Goal: Task Accomplishment & Management: Manage account settings

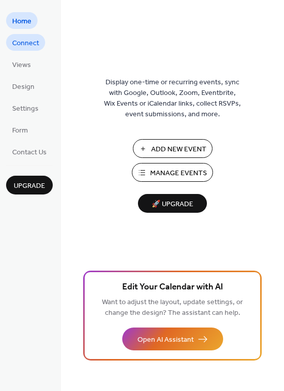
click at [31, 38] on span "Connect" at bounding box center [25, 43] width 27 height 11
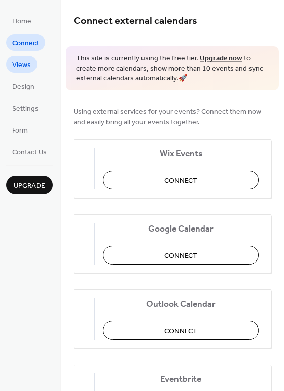
click at [19, 57] on link "Views" at bounding box center [21, 64] width 31 height 17
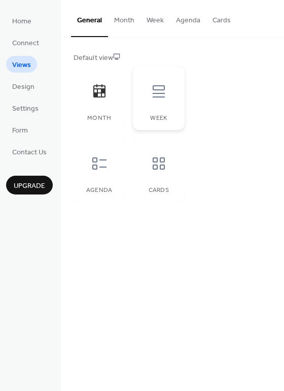
click at [163, 102] on div at bounding box center [159, 91] width 30 height 30
click at [144, 166] on div at bounding box center [159, 163] width 30 height 30
click at [22, 92] on span "Design" at bounding box center [23, 87] width 22 height 11
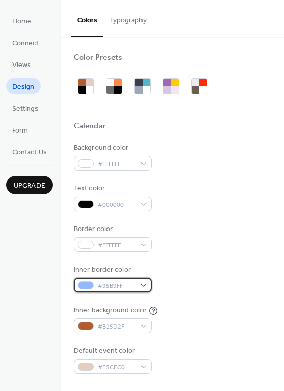
click at [140, 284] on div "#95B9FF" at bounding box center [113, 285] width 78 height 15
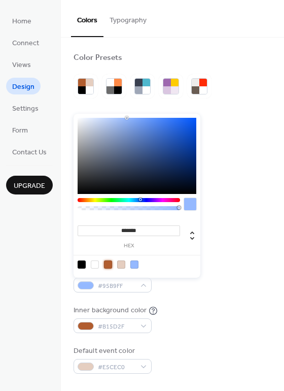
click at [109, 264] on div at bounding box center [108, 265] width 8 height 8
type input "*******"
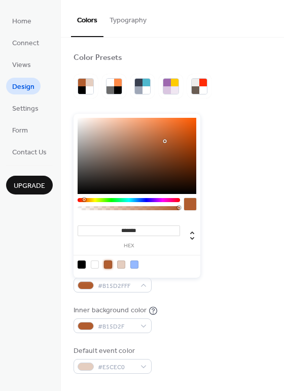
click at [109, 264] on div at bounding box center [108, 265] width 8 height 8
click at [171, 291] on div "Inner border color #B15D2FFF" at bounding box center [173, 279] width 198 height 28
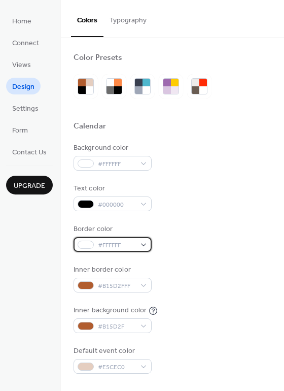
click at [134, 245] on span "#FFFFFF" at bounding box center [117, 245] width 38 height 11
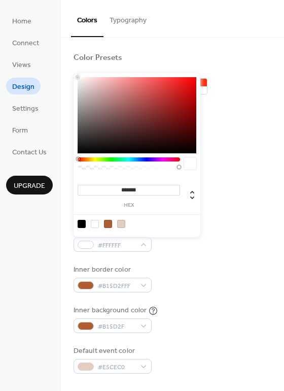
click at [107, 226] on div at bounding box center [108, 224] width 8 height 8
type input "*******"
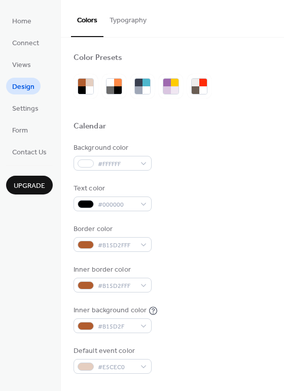
click at [198, 271] on div "Inner border color #B15D2FFF" at bounding box center [173, 279] width 198 height 28
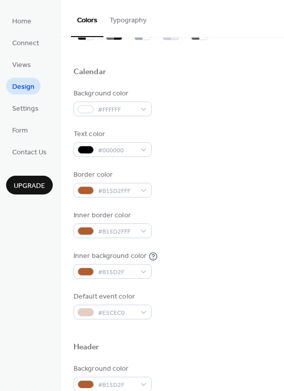
scroll to position [57, 0]
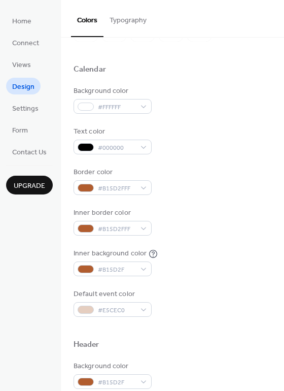
click at [135, 301] on div "Default event color #E5CEC0" at bounding box center [113, 303] width 78 height 28
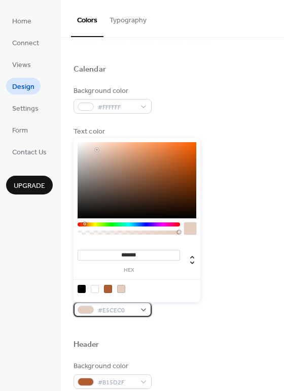
click at [136, 306] on span "#E5CEC0" at bounding box center [117, 310] width 38 height 11
click at [108, 288] on div at bounding box center [108, 289] width 8 height 8
type input "*******"
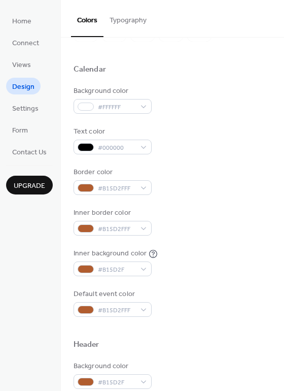
click at [231, 268] on div "Inner background color #B15D2F" at bounding box center [173, 262] width 198 height 28
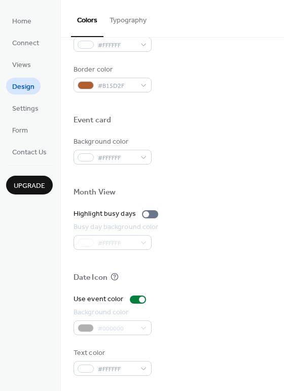
scroll to position [435, 0]
click at [144, 216] on div at bounding box center [146, 214] width 6 height 6
click at [148, 216] on div at bounding box center [150, 214] width 16 height 8
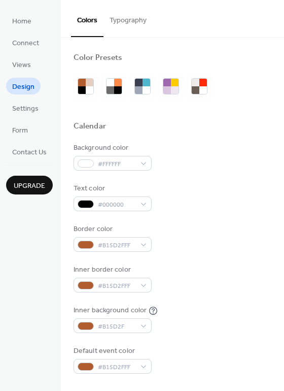
scroll to position [0, 0]
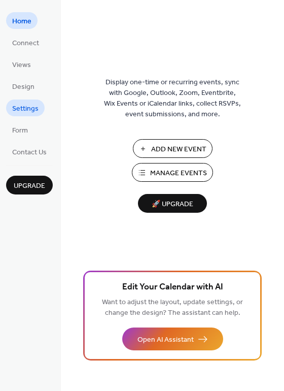
click at [27, 104] on span "Settings" at bounding box center [25, 109] width 26 height 11
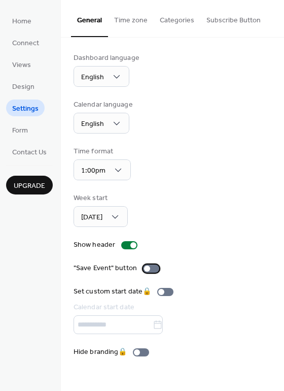
click at [153, 268] on div at bounding box center [151, 269] width 16 height 8
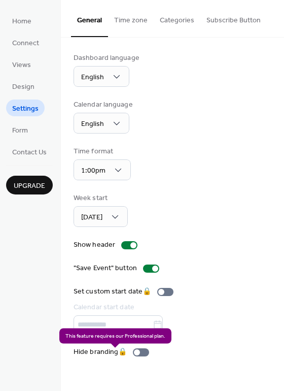
click at [143, 354] on div "Hide branding 🔒" at bounding box center [114, 352] width 80 height 11
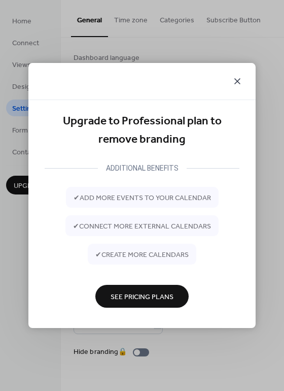
click at [239, 78] on icon at bounding box center [238, 81] width 12 height 12
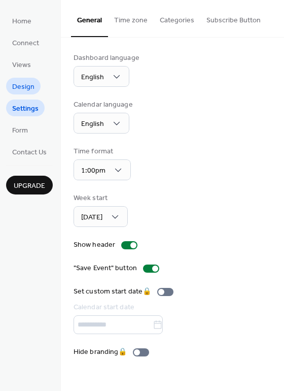
click at [24, 82] on span "Design" at bounding box center [23, 87] width 22 height 11
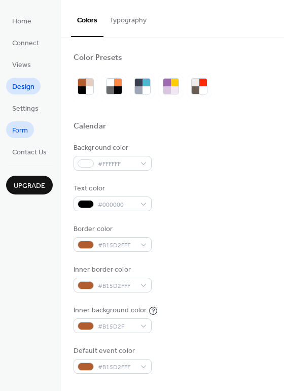
click at [20, 125] on span "Form" at bounding box center [20, 130] width 16 height 11
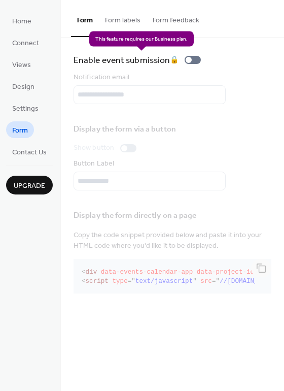
click at [186, 57] on div "Enable event submission 🔒" at bounding box center [140, 60] width 132 height 14
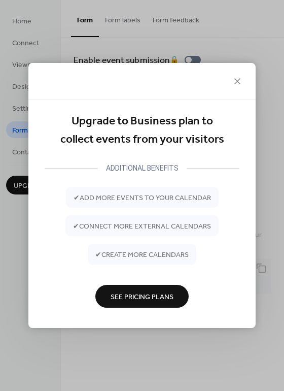
click at [151, 301] on span "See Pricing Plans" at bounding box center [142, 297] width 63 height 11
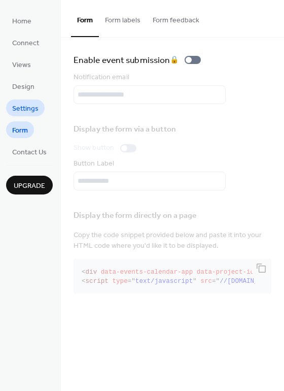
click at [18, 106] on span "Settings" at bounding box center [25, 109] width 26 height 11
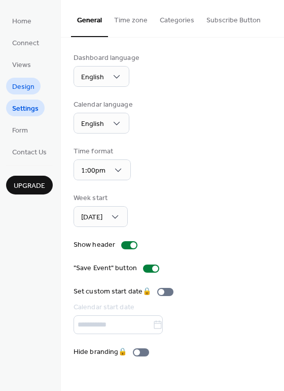
click at [22, 89] on span "Design" at bounding box center [23, 87] width 22 height 11
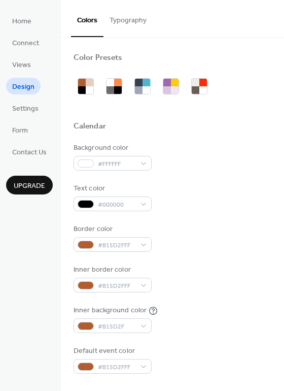
click at [138, 18] on button "Typography" at bounding box center [128, 18] width 49 height 36
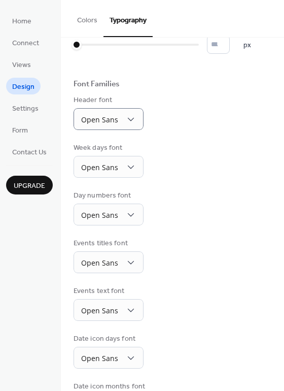
scroll to position [35, 0]
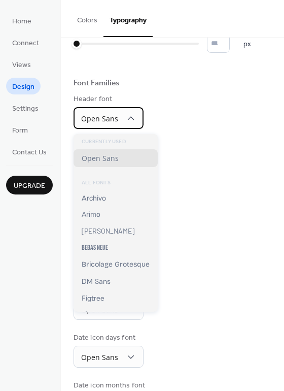
click at [108, 126] on span "Open Sans" at bounding box center [99, 120] width 37 height 14
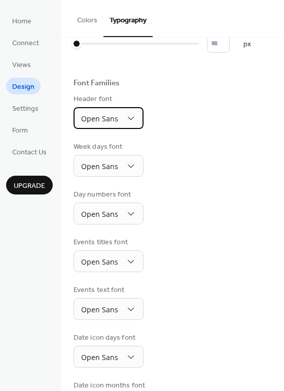
click at [131, 119] on icon at bounding box center [131, 118] width 10 height 10
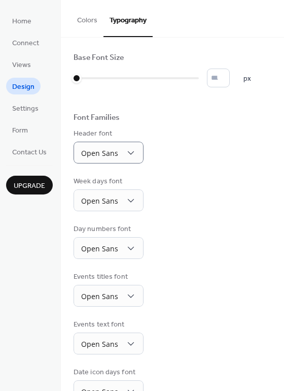
scroll to position [0, 0]
click at [230, 78] on input "*" at bounding box center [218, 78] width 23 height 19
type input "**"
click at [230, 78] on input "**" at bounding box center [218, 78] width 23 height 19
click at [258, 82] on div "** px" at bounding box center [173, 78] width 198 height 19
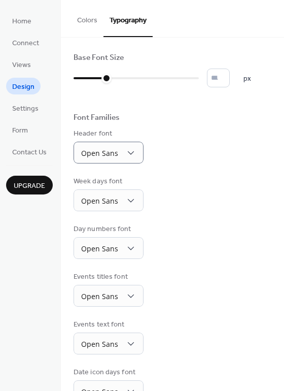
click at [92, 19] on button "Colors" at bounding box center [87, 18] width 33 height 36
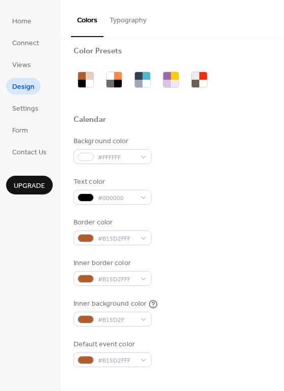
scroll to position [8, 0]
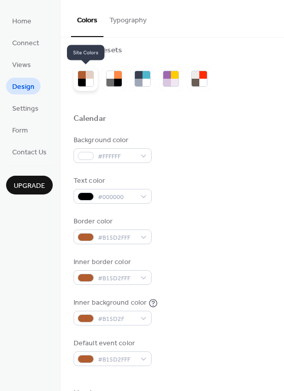
click at [93, 80] on div at bounding box center [90, 83] width 8 height 8
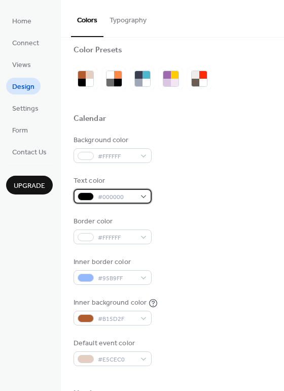
click at [101, 201] on span "#000000" at bounding box center [117, 197] width 38 height 11
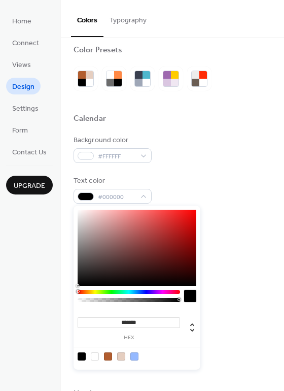
click at [207, 159] on div "Background color #FFFFFF" at bounding box center [173, 149] width 198 height 28
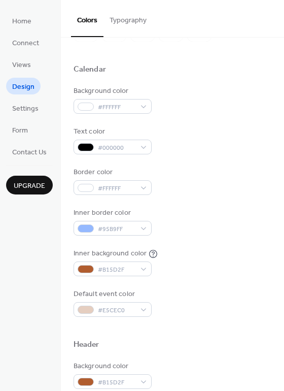
scroll to position [60, 0]
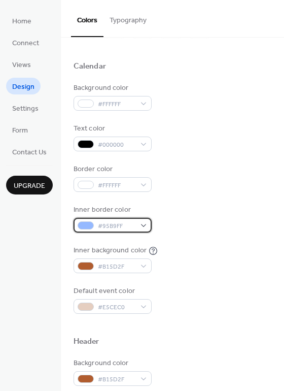
click at [120, 227] on span "#95B9FF" at bounding box center [117, 226] width 38 height 11
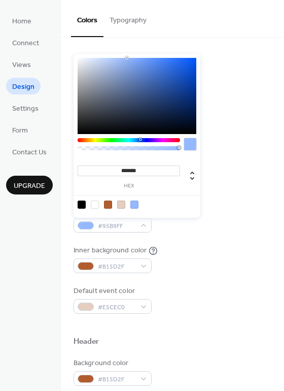
click at [105, 204] on div at bounding box center [108, 205] width 8 height 8
type input "*******"
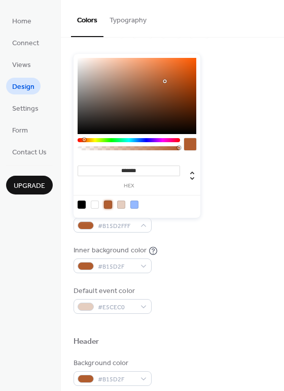
click at [235, 215] on div "Inner border color #B15D2FFF" at bounding box center [173, 219] width 198 height 28
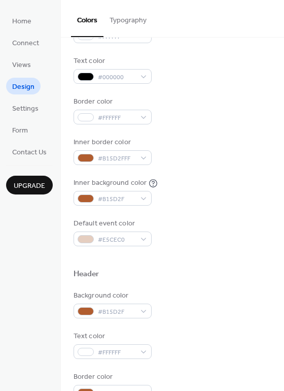
scroll to position [130, 0]
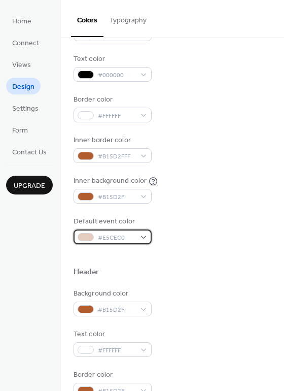
click at [137, 233] on div "#E5CEC0" at bounding box center [113, 237] width 78 height 15
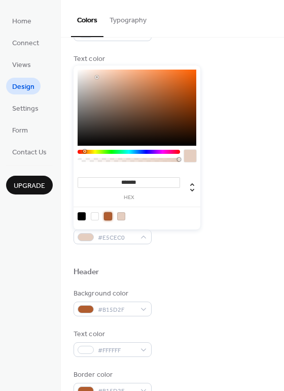
click at [110, 216] on div at bounding box center [108, 216] width 8 height 8
type input "*******"
click at [204, 213] on div "Background color #FFFFFF Text color #000000 Border color #FFFFFF Inner border c…" at bounding box center [173, 128] width 198 height 231
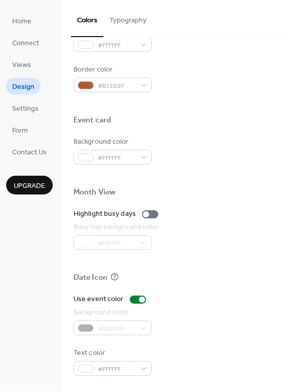
scroll to position [435, 0]
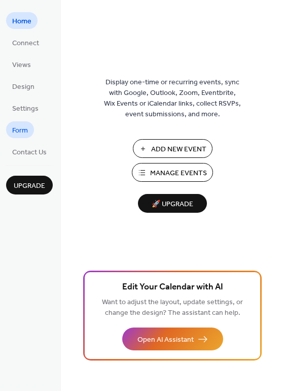
click at [28, 129] on span "Form" at bounding box center [20, 130] width 16 height 11
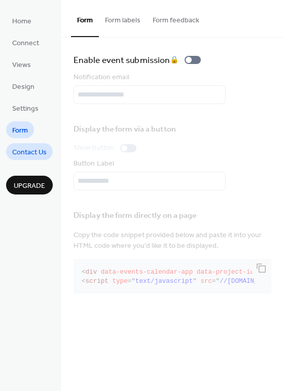
click at [29, 148] on span "Contact Us" at bounding box center [29, 152] width 35 height 11
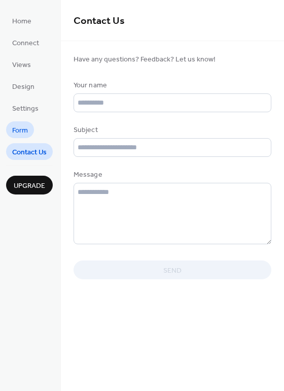
click at [30, 135] on link "Form" at bounding box center [20, 129] width 28 height 17
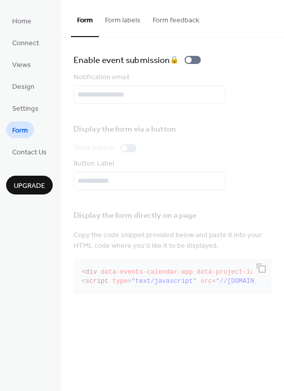
click at [133, 23] on button "Form labels" at bounding box center [123, 18] width 48 height 36
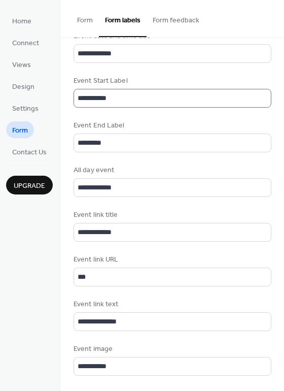
scroll to position [476, 0]
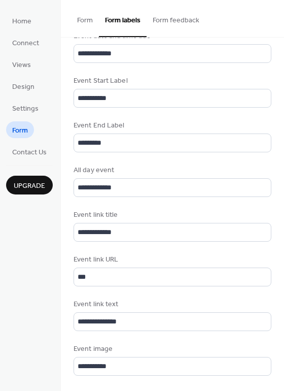
click at [28, 99] on ul "Home Connect Views Design Settings Form Contact Us" at bounding box center [29, 86] width 47 height 148
click at [27, 104] on span "Settings" at bounding box center [25, 109] width 26 height 11
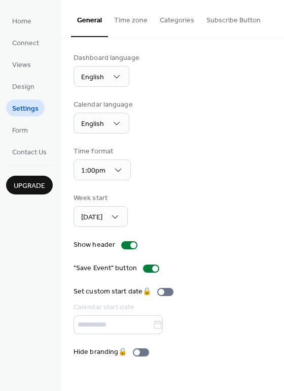
click at [144, 19] on button "Time zone" at bounding box center [131, 18] width 46 height 36
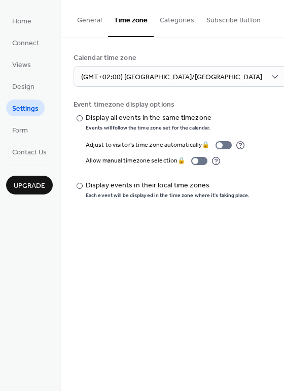
click at [180, 25] on button "Categories" at bounding box center [177, 18] width 47 height 36
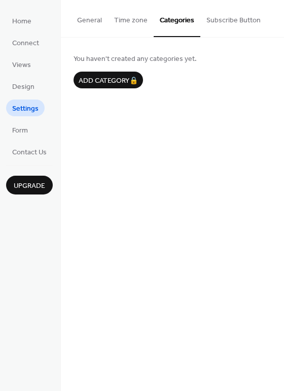
click at [225, 23] on button "Subscribe Button" at bounding box center [234, 18] width 67 height 36
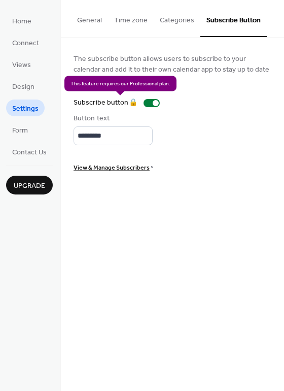
click at [152, 103] on div "Subscribe button 🔒" at bounding box center [119, 103] width 90 height 11
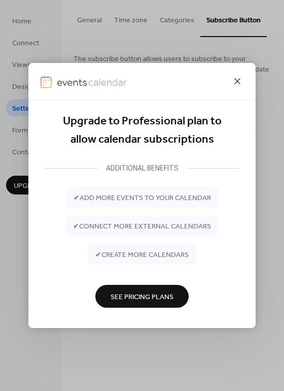
click at [238, 80] on icon at bounding box center [238, 81] width 12 height 12
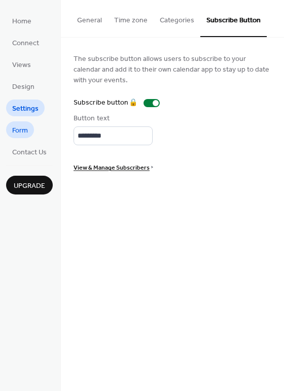
click at [22, 127] on span "Form" at bounding box center [20, 130] width 16 height 11
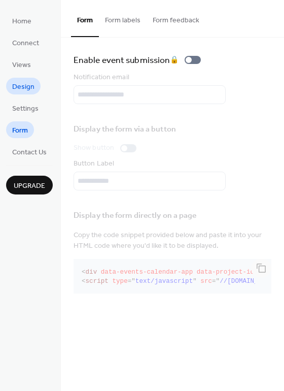
click at [25, 86] on span "Design" at bounding box center [23, 87] width 22 height 11
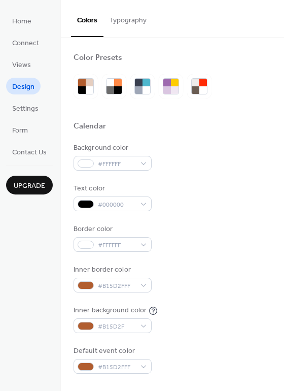
click at [134, 20] on button "Typography" at bounding box center [128, 18] width 49 height 36
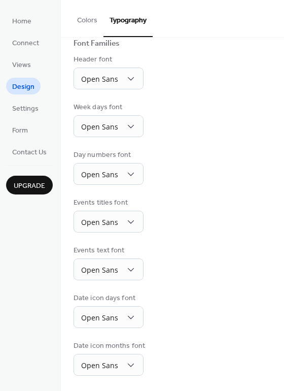
scroll to position [77, 0]
click at [31, 57] on link "Views" at bounding box center [21, 64] width 31 height 17
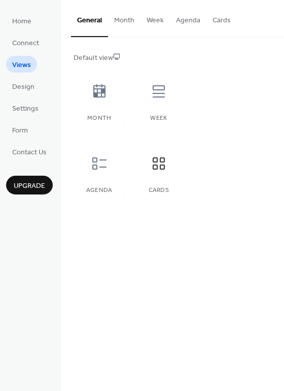
click at [230, 23] on button "Cards" at bounding box center [222, 18] width 30 height 36
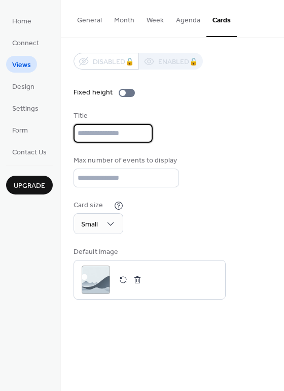
click at [91, 125] on input "text" at bounding box center [113, 133] width 79 height 19
click at [153, 135] on input "**" at bounding box center [113, 133] width 79 height 19
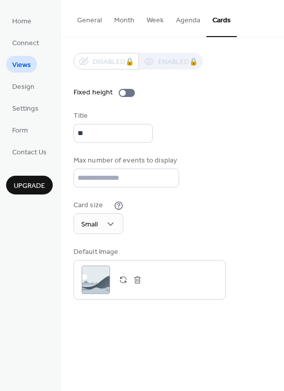
click at [204, 140] on div "Title **" at bounding box center [173, 127] width 198 height 32
click at [140, 143] on input "**" at bounding box center [113, 133] width 79 height 19
type input "*"
click at [187, 126] on div "Title" at bounding box center [173, 127] width 198 height 32
click at [17, 42] on span "Connect" at bounding box center [25, 43] width 27 height 11
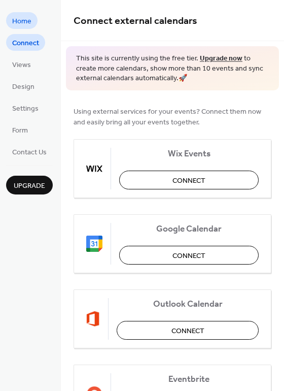
click at [25, 25] on span "Home" at bounding box center [21, 21] width 19 height 11
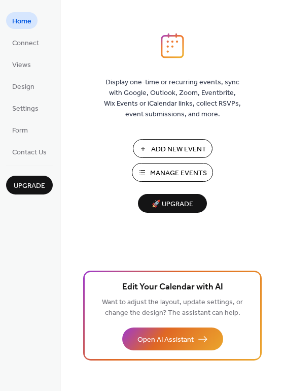
click at [28, 77] on ul "Home Connect Views Design Settings Form Contact Us" at bounding box center [29, 86] width 47 height 148
click at [29, 25] on span "Home" at bounding box center [21, 21] width 19 height 11
click at [26, 74] on ul "Home Connect Views Design Settings Form Contact Us" at bounding box center [29, 86] width 47 height 148
click at [26, 86] on span "Design" at bounding box center [23, 87] width 22 height 11
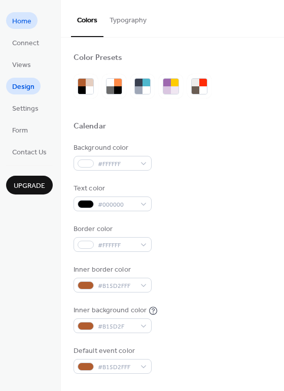
click at [37, 19] on ul "Home Connect Views Design Settings Form Contact Us" at bounding box center [29, 86] width 47 height 148
click at [31, 19] on link "Home" at bounding box center [21, 20] width 31 height 17
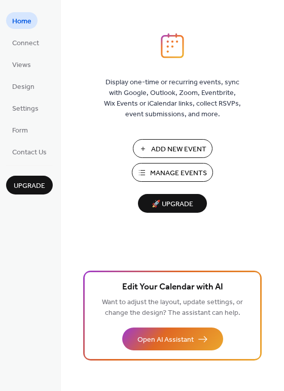
click at [193, 172] on span "Manage Events" at bounding box center [178, 173] width 57 height 11
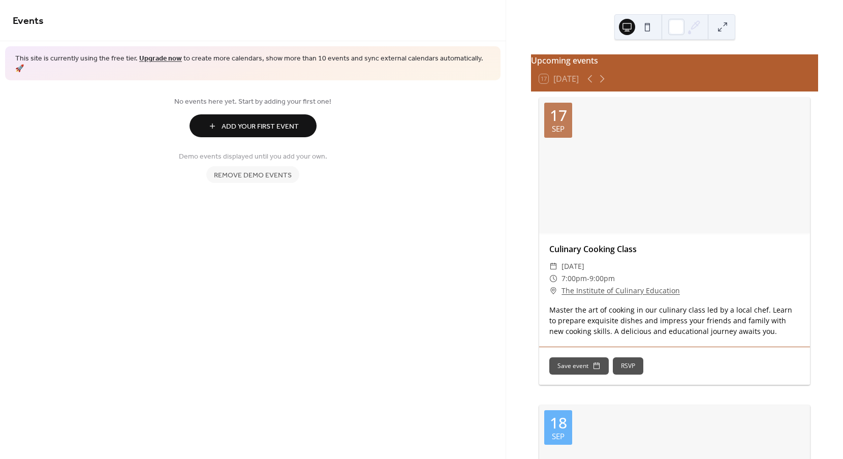
click at [266, 170] on span "Remove demo events" at bounding box center [253, 175] width 78 height 11
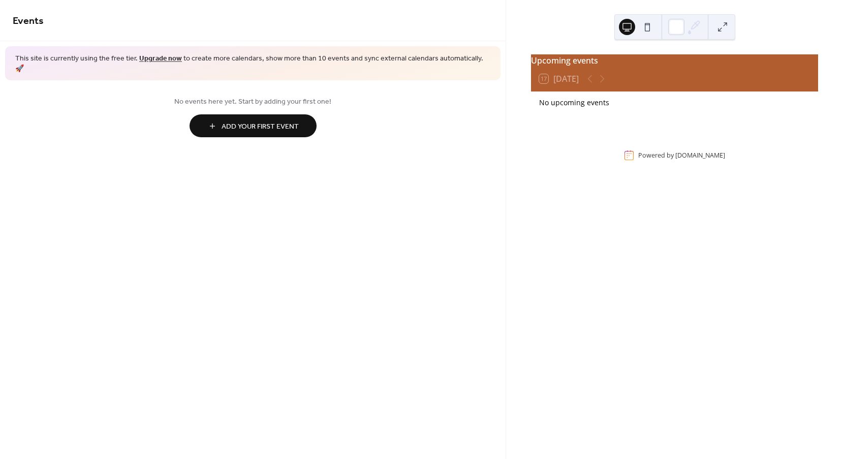
click at [290, 121] on span "Add Your First Event" at bounding box center [259, 126] width 77 height 11
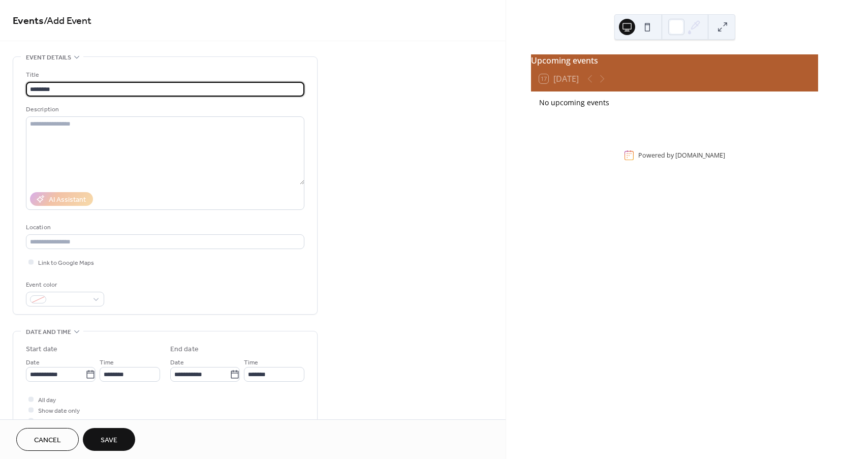
type input "********"
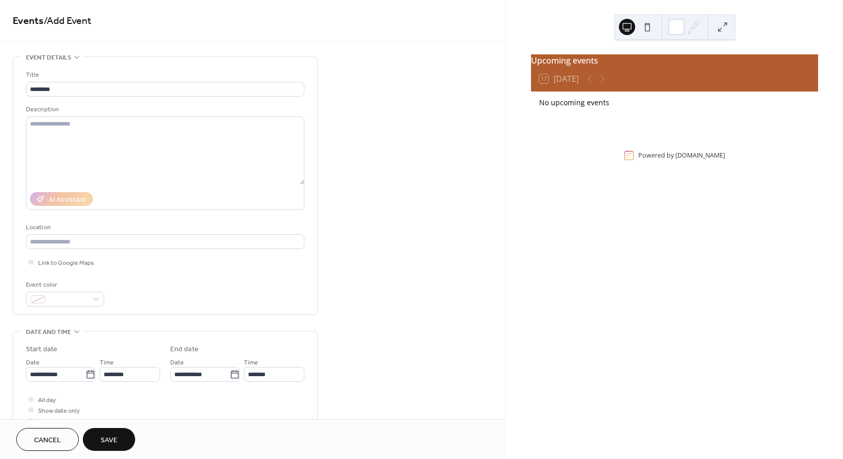
click at [135, 115] on div "Description" at bounding box center [164, 109] width 276 height 11
click at [66, 194] on div "AI Assistant" at bounding box center [61, 199] width 63 height 14
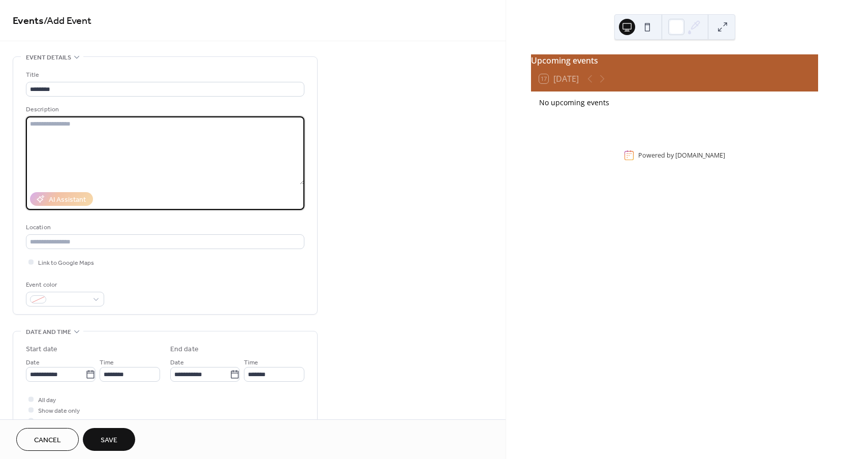
click at [80, 136] on textarea at bounding box center [165, 150] width 278 height 68
paste textarea "**********"
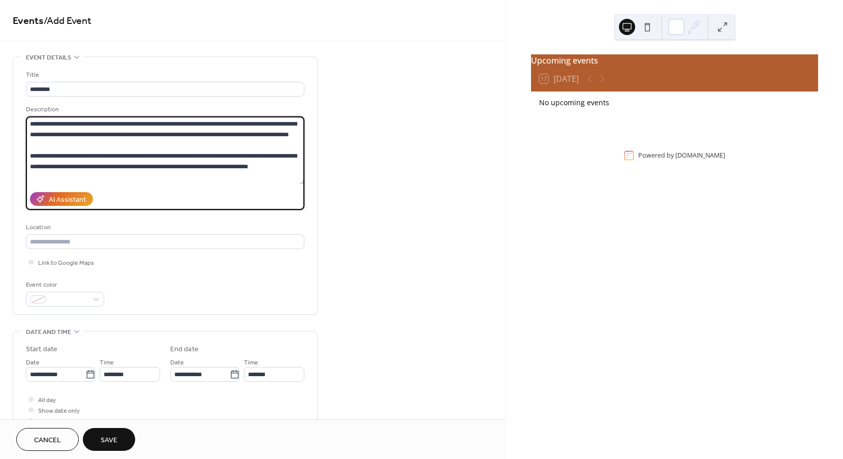
type textarea "**********"
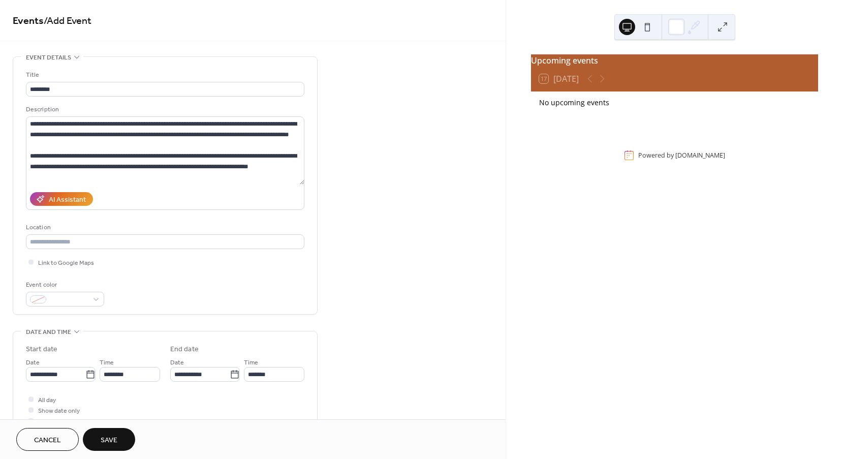
click at [348, 169] on div "**********" at bounding box center [252, 367] width 505 height 622
click at [200, 99] on div "**********" at bounding box center [165, 188] width 278 height 237
click at [201, 98] on div "**********" at bounding box center [165, 188] width 278 height 237
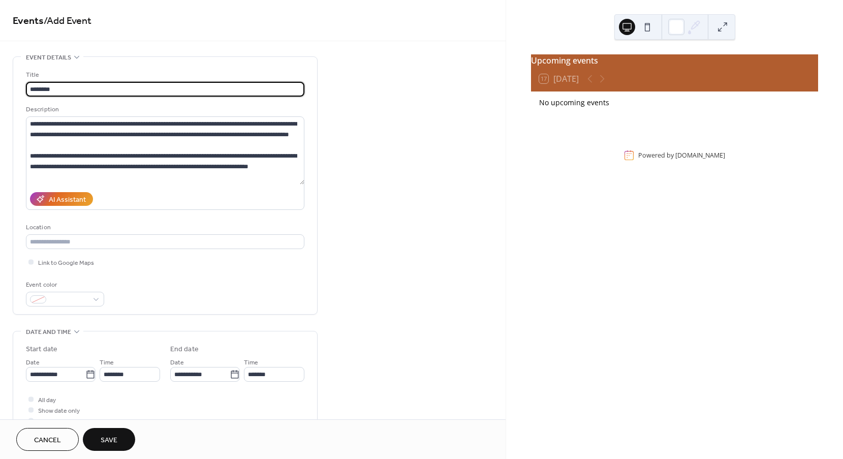
click at [211, 92] on input "********" at bounding box center [165, 89] width 278 height 15
type input "*"
paste input "**********"
type input "**********"
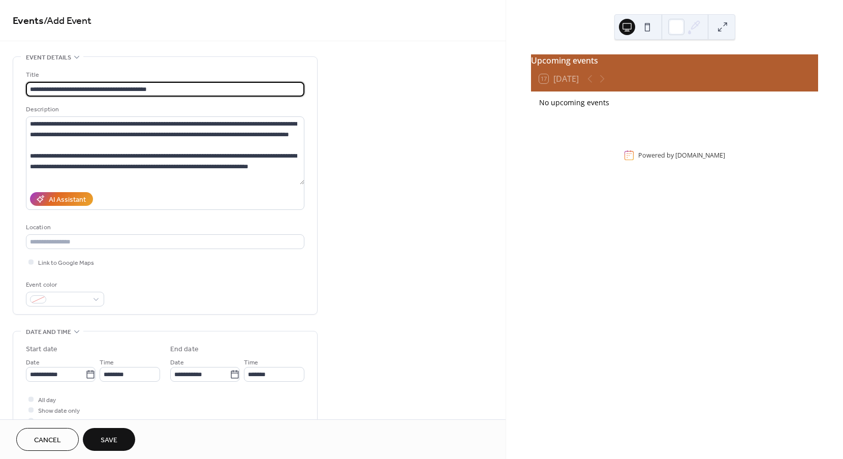
click at [313, 114] on div "**********" at bounding box center [165, 185] width 304 height 257
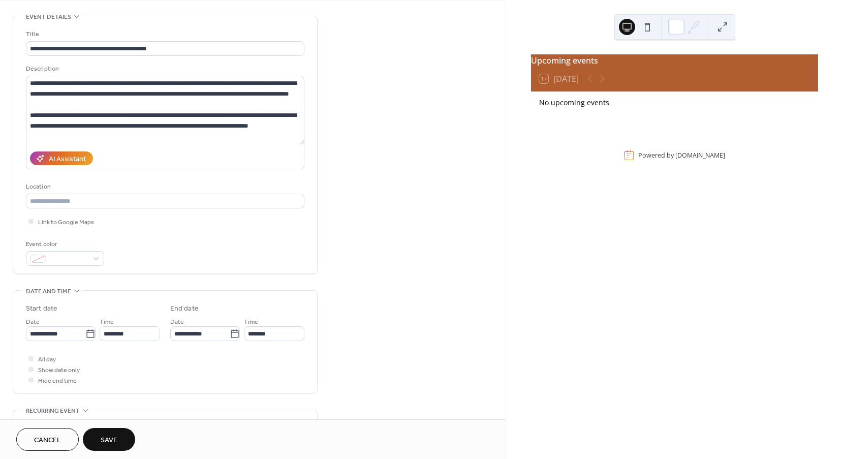
scroll to position [44, 0]
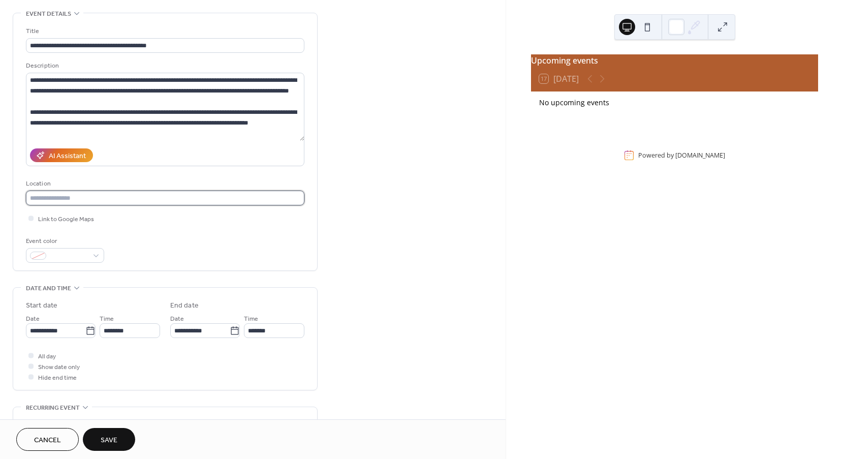
click at [125, 196] on input "text" at bounding box center [165, 197] width 278 height 15
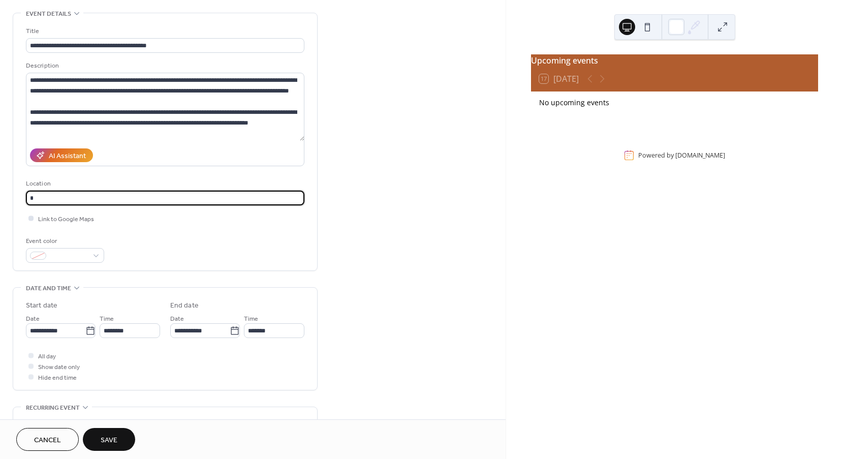
type input "*"
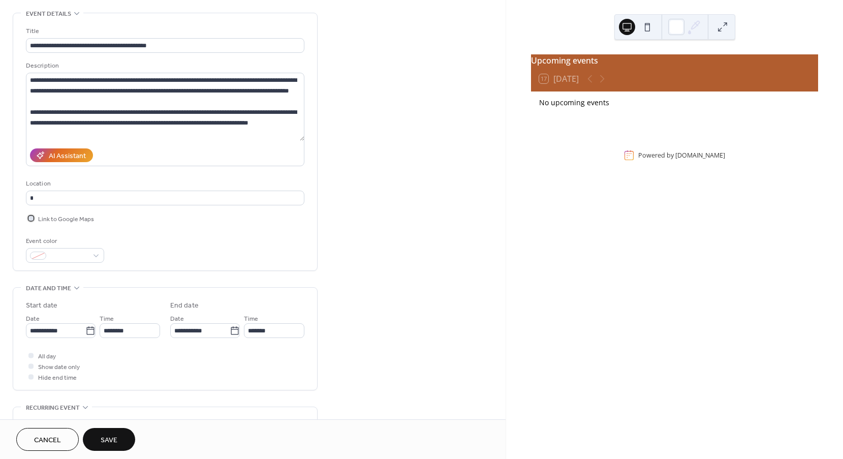
click at [30, 217] on div at bounding box center [30, 217] width 5 height 5
click at [74, 200] on input "*" at bounding box center [165, 197] width 278 height 15
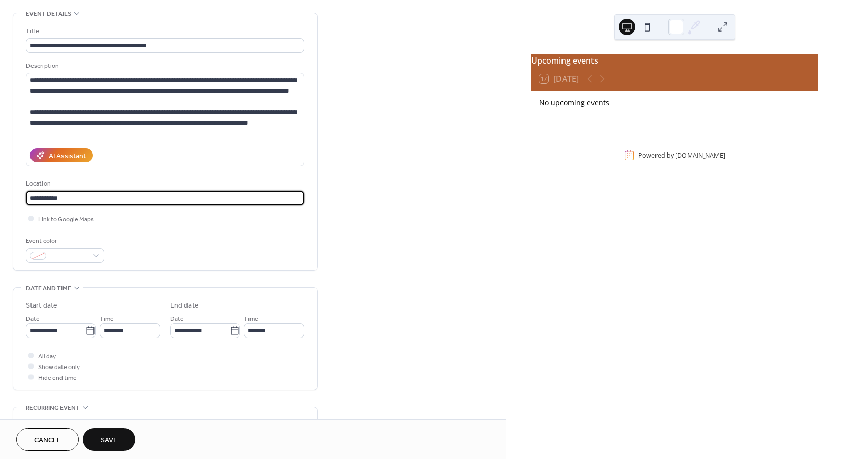
type input "**********"
click at [341, 221] on div "**********" at bounding box center [252, 324] width 505 height 622
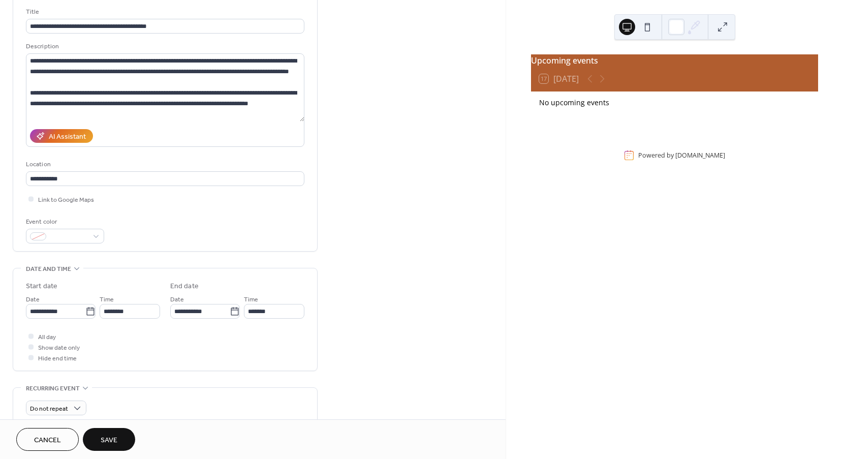
scroll to position [68, 0]
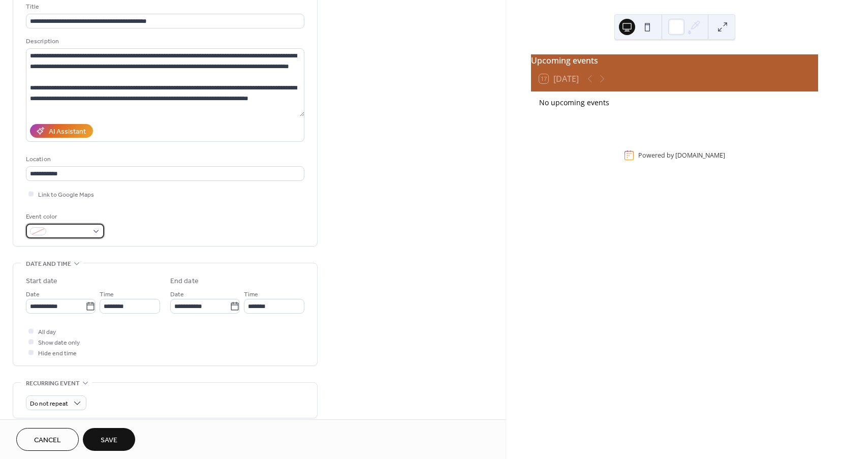
click at [88, 228] on div at bounding box center [65, 230] width 78 height 15
click at [222, 251] on div "**********" at bounding box center [165, 294] width 305 height 612
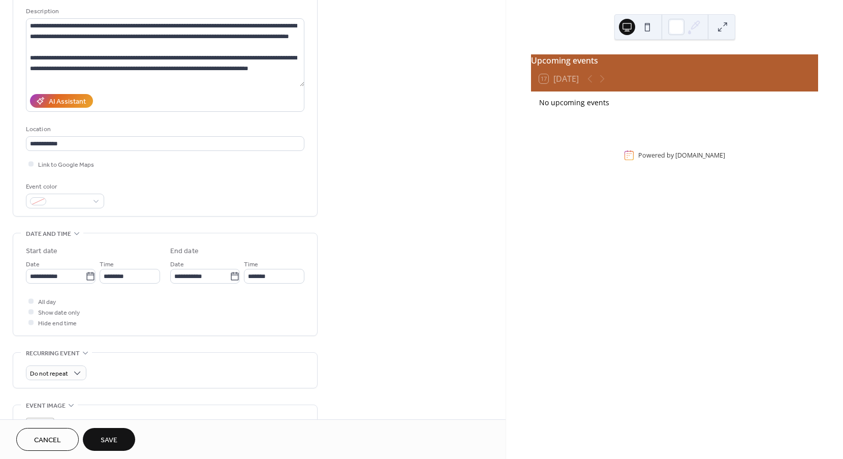
scroll to position [101, 0]
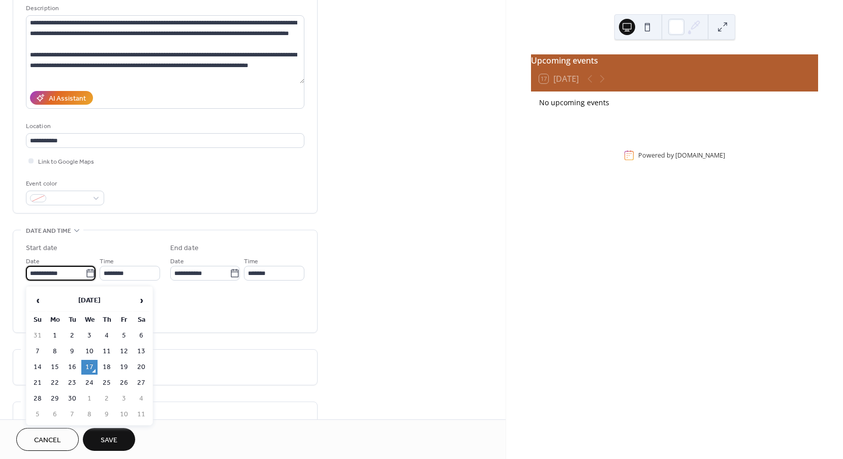
click at [76, 276] on input "**********" at bounding box center [55, 273] width 59 height 15
click at [140, 381] on td "27" at bounding box center [141, 382] width 16 height 15
type input "**********"
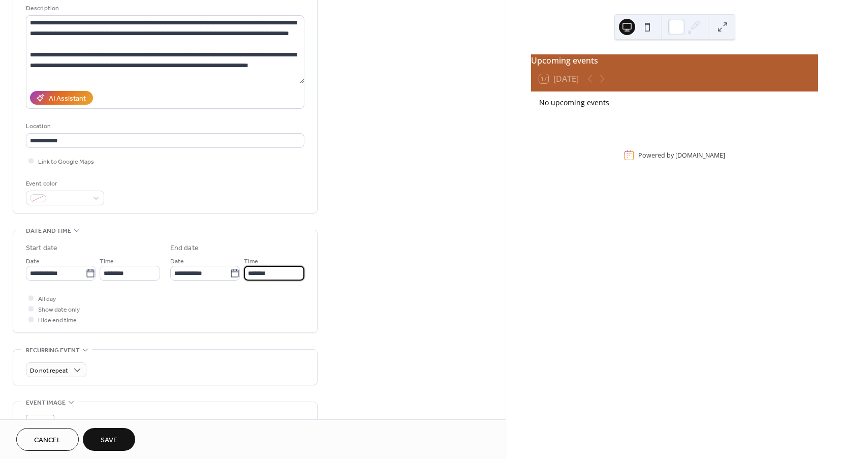
click at [266, 274] on input "*******" at bounding box center [274, 273] width 60 height 15
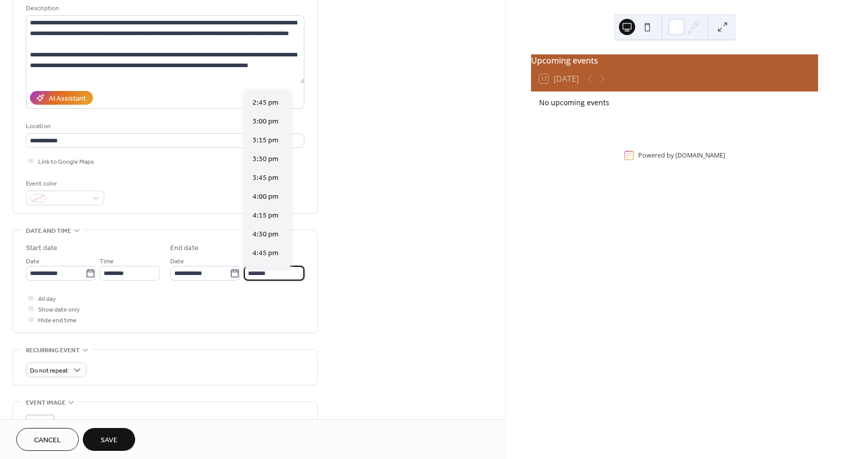
scroll to position [181, 0]
click at [259, 198] on span "4:00 pm" at bounding box center [265, 201] width 26 height 11
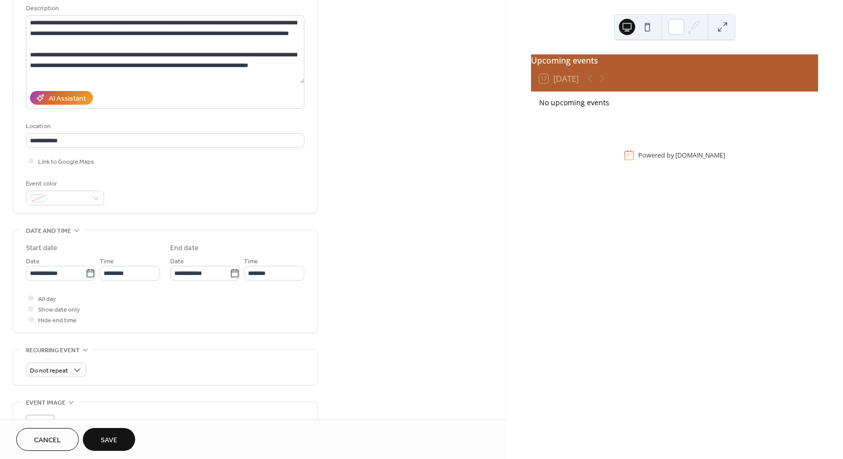
type input "*******"
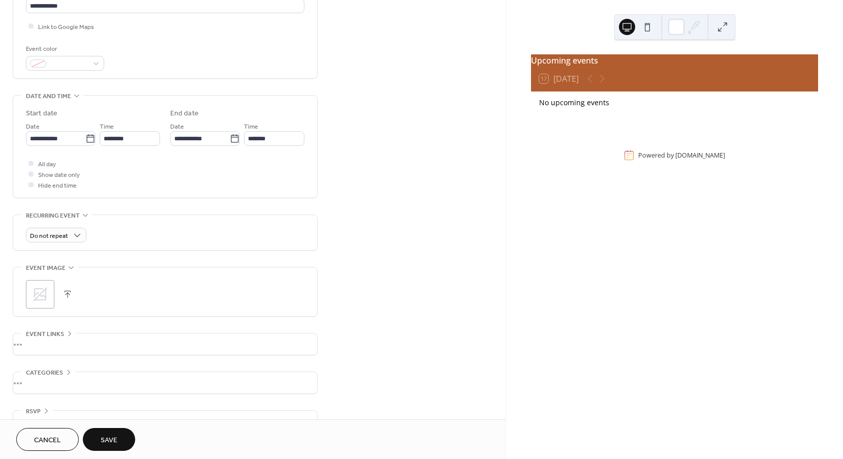
scroll to position [238, 0]
click at [44, 175] on span "Show date only" at bounding box center [59, 173] width 42 height 11
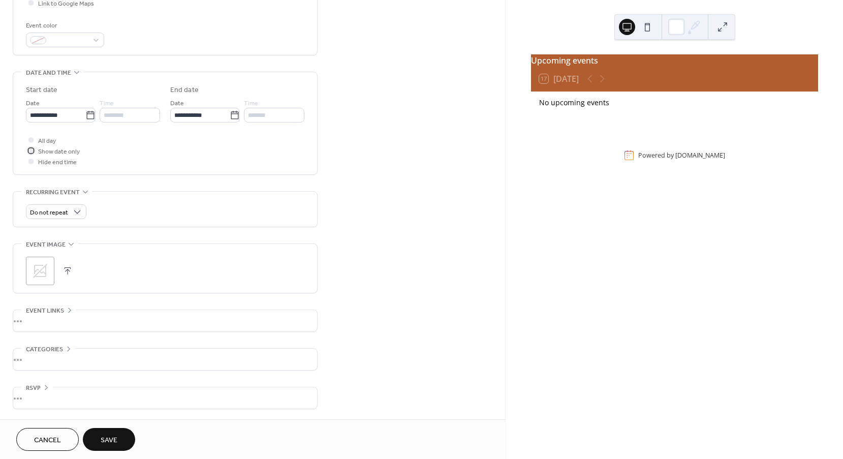
scroll to position [262, 0]
click at [47, 269] on icon at bounding box center [40, 271] width 16 height 16
click at [62, 320] on div "•••" at bounding box center [165, 320] width 304 height 21
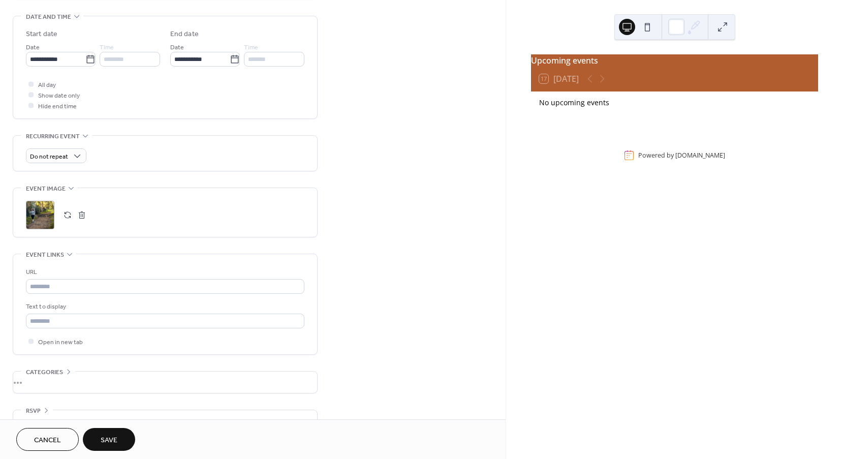
scroll to position [316, 0]
click at [651, 26] on button at bounding box center [647, 27] width 16 height 16
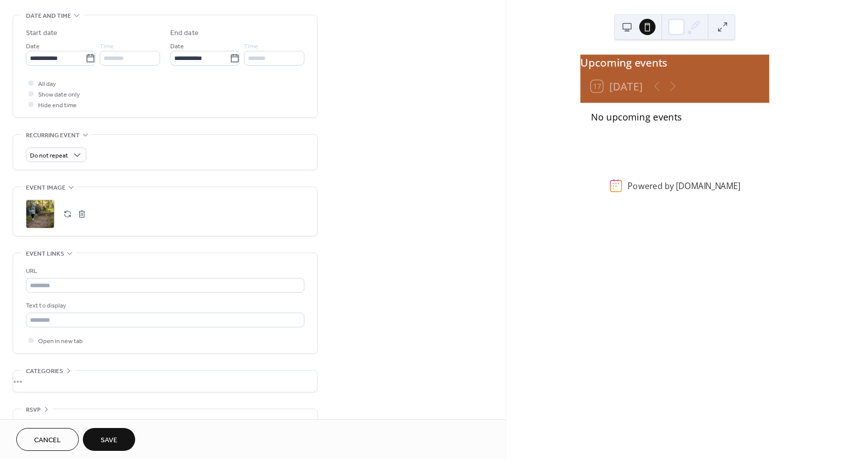
click at [631, 27] on button at bounding box center [627, 27] width 16 height 16
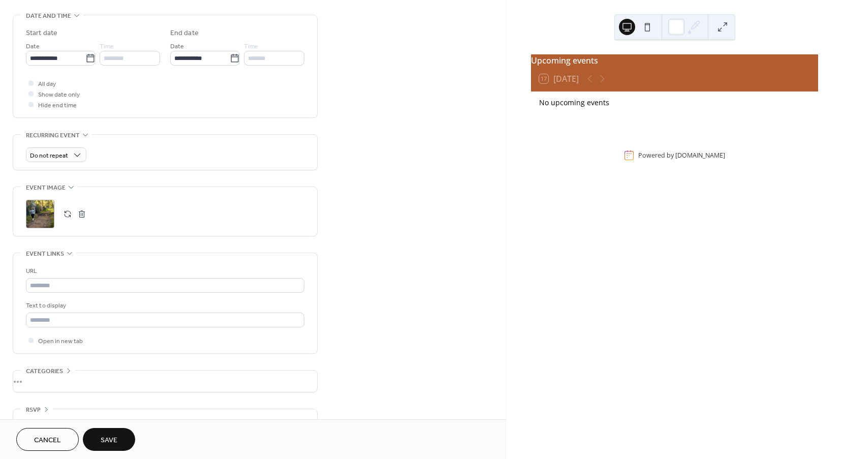
click at [603, 85] on div at bounding box center [596, 79] width 24 height 12
click at [590, 85] on div at bounding box center [596, 79] width 24 height 12
click at [544, 83] on div "17 [DATE]" at bounding box center [559, 78] width 40 height 9
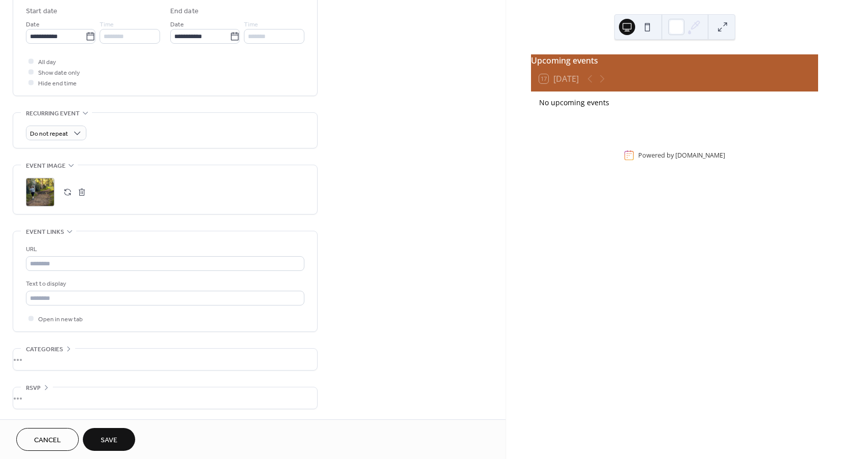
scroll to position [343, 0]
click at [49, 363] on div "•••" at bounding box center [165, 358] width 304 height 21
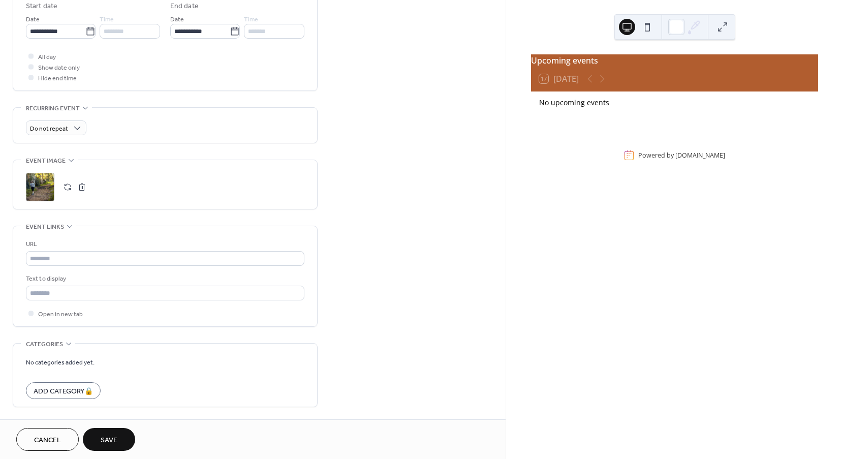
scroll to position [379, 0]
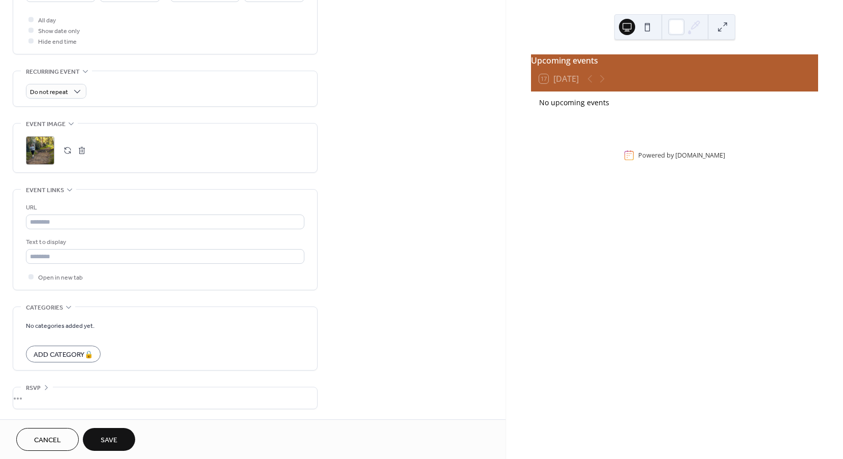
click at [61, 313] on span "Categories" at bounding box center [44, 307] width 37 height 11
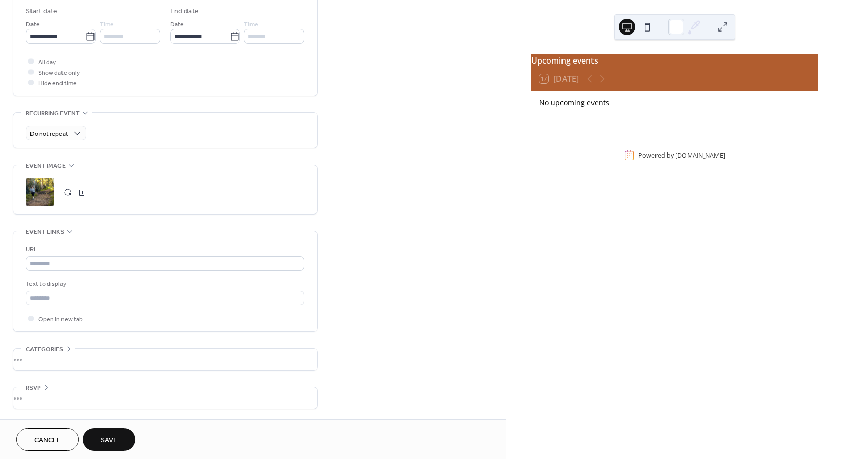
scroll to position [343, 0]
click at [44, 393] on div "•••" at bounding box center [165, 397] width 304 height 21
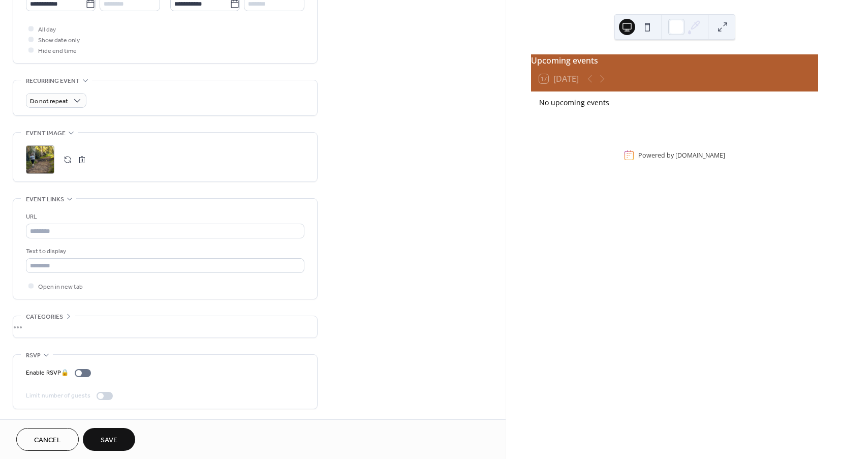
scroll to position [375, 0]
click at [39, 352] on span "RSVP" at bounding box center [33, 355] width 15 height 11
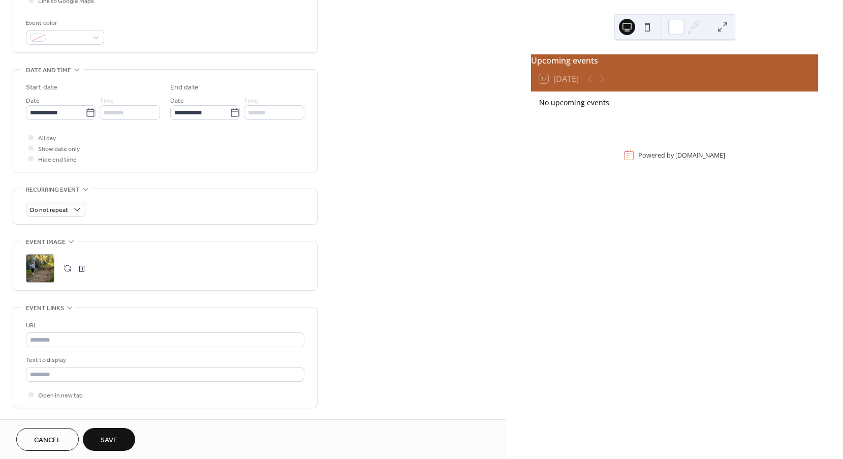
scroll to position [258, 0]
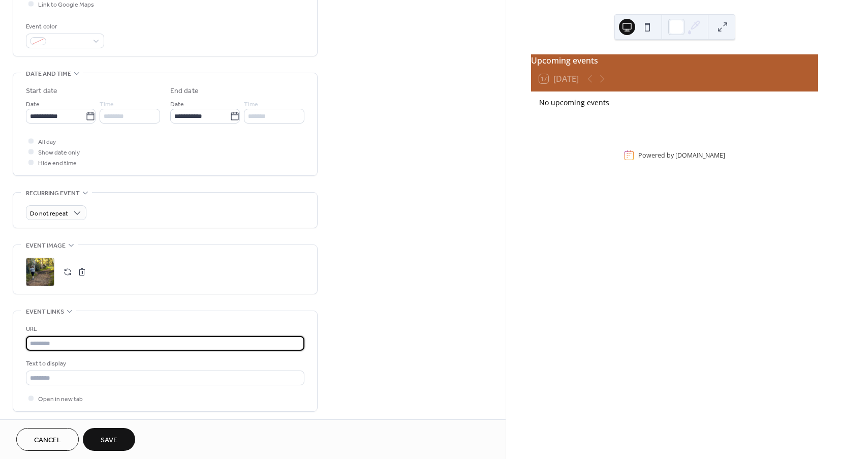
click at [54, 345] on input "text" at bounding box center [165, 343] width 278 height 15
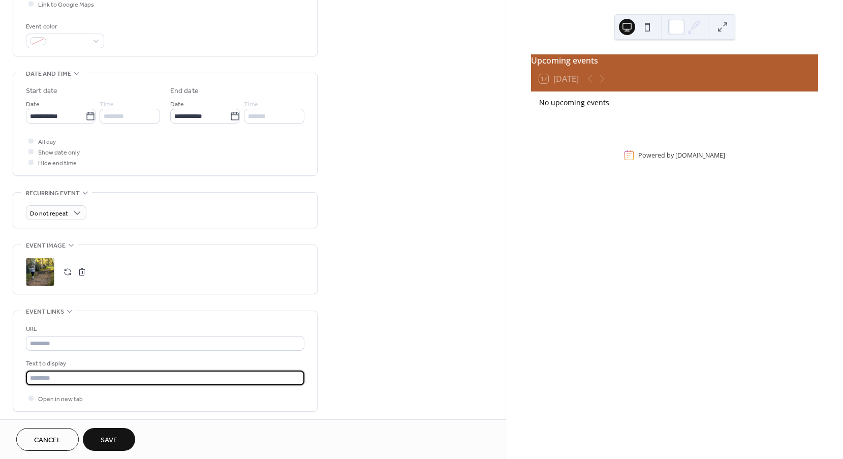
click at [58, 375] on input "text" at bounding box center [165, 377] width 278 height 15
type input "*"
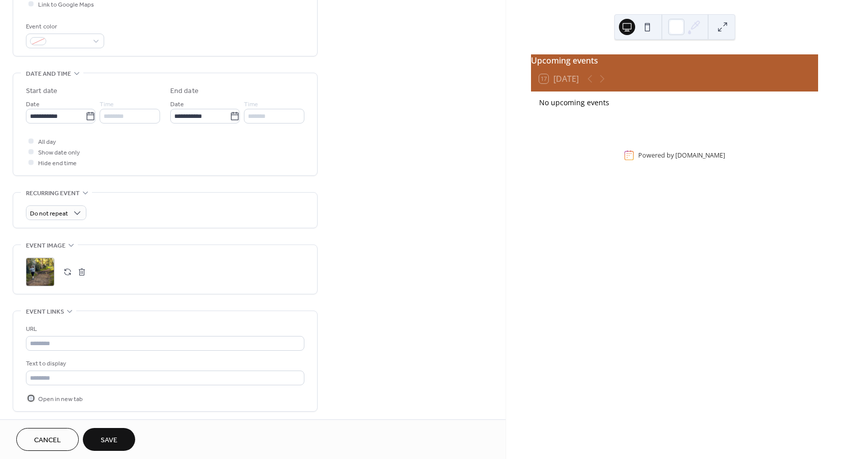
click at [33, 400] on div at bounding box center [30, 397] width 5 height 5
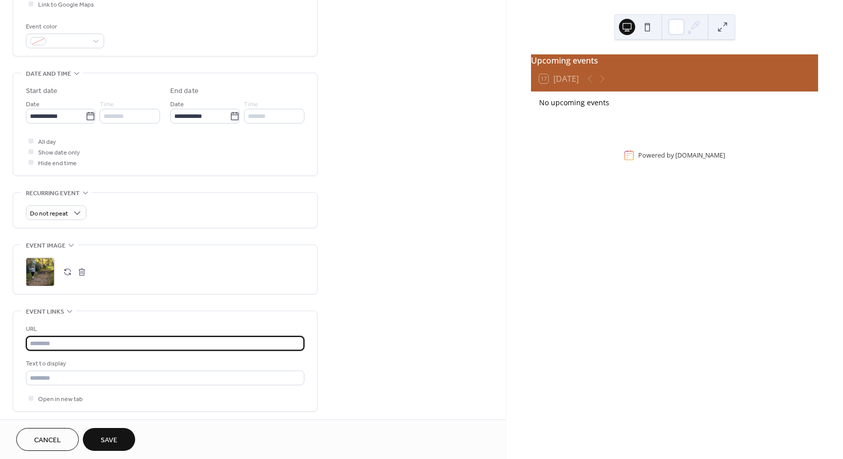
click at [79, 342] on input "text" at bounding box center [165, 343] width 278 height 15
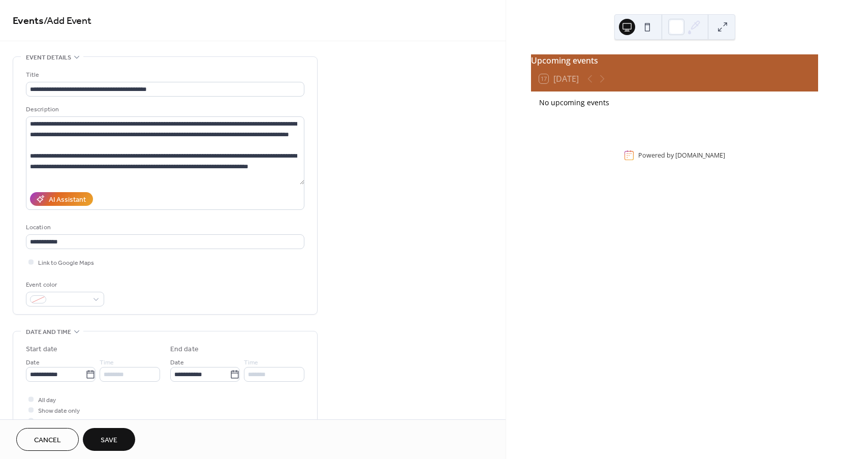
scroll to position [0, 0]
click at [107, 433] on button "Save" at bounding box center [109, 439] width 52 height 23
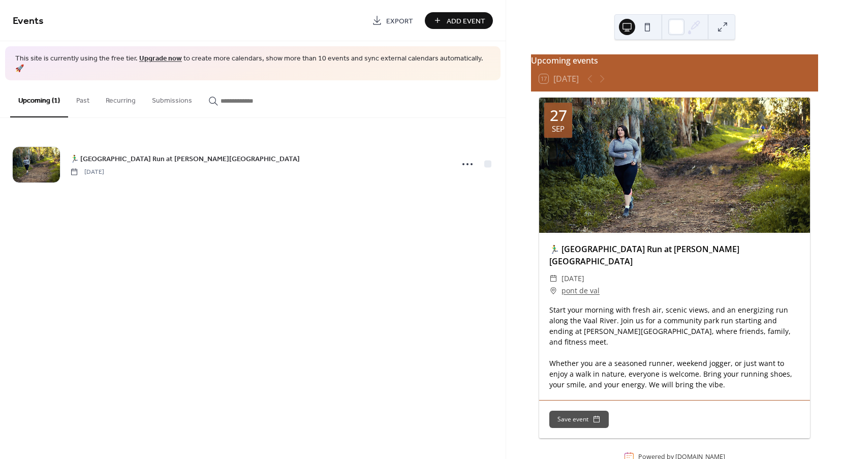
click at [572, 284] on link "pont de val" at bounding box center [580, 290] width 38 height 12
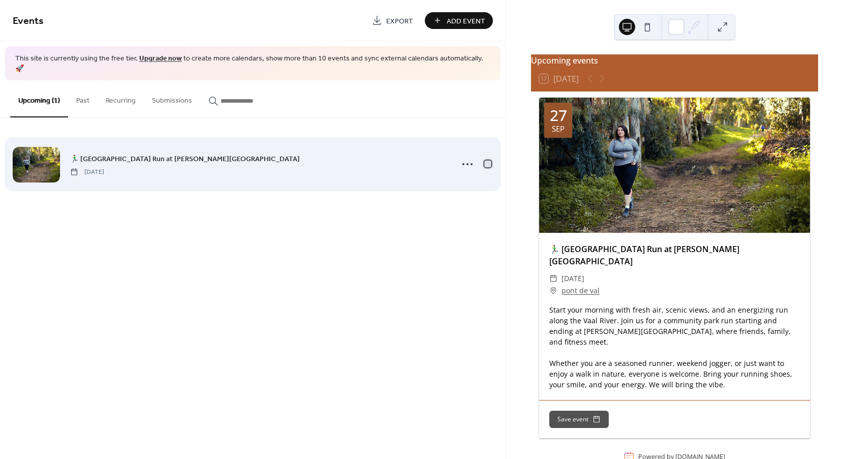
click at [487, 161] on div at bounding box center [487, 164] width 7 height 7
